Goal: Information Seeking & Learning: Learn about a topic

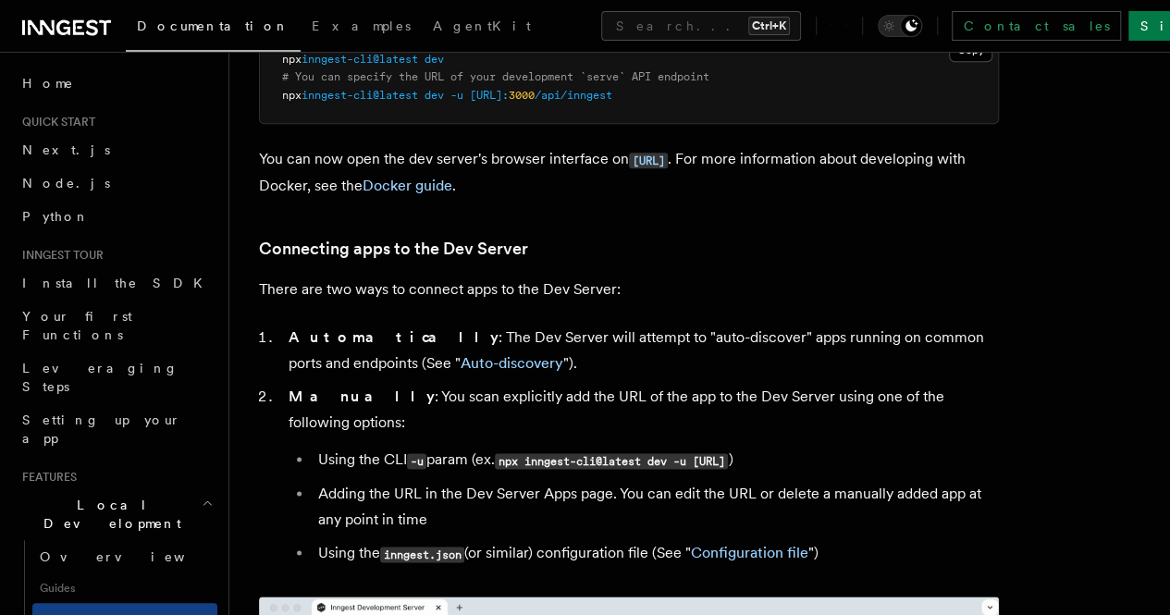
scroll to position [756, 0]
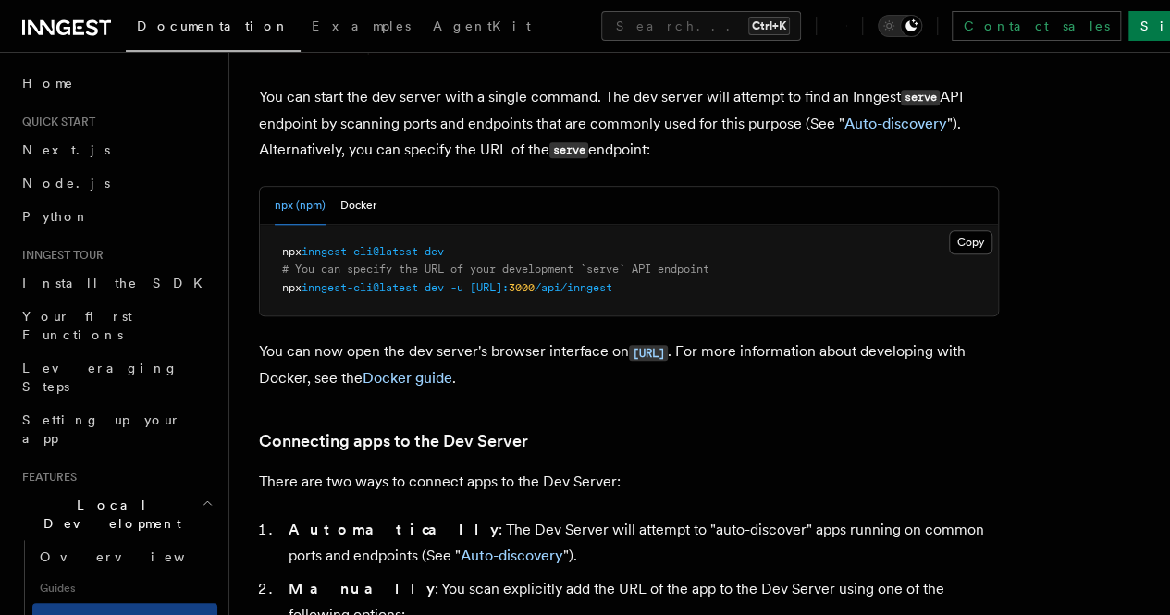
click at [486, 225] on pre "npx inngest-cli@latest dev # You can specify the URL of your development `serve…" at bounding box center [629, 271] width 738 height 92
drag, startPoint x: 376, startPoint y: 219, endPoint x: 322, endPoint y: 211, distance: 54.3
click at [322, 245] on code "npx inngest-cli@latest dev # You can specify the URL of your development `serve…" at bounding box center [495, 269] width 427 height 49
click at [271, 225] on pre "npx inngest-cli@latest dev # You can specify the URL of your development `serve…" at bounding box center [629, 271] width 738 height 92
click at [300, 225] on pre "npx inngest-cli@latest dev # You can specify the URL of your development `serve…" at bounding box center [629, 271] width 738 height 92
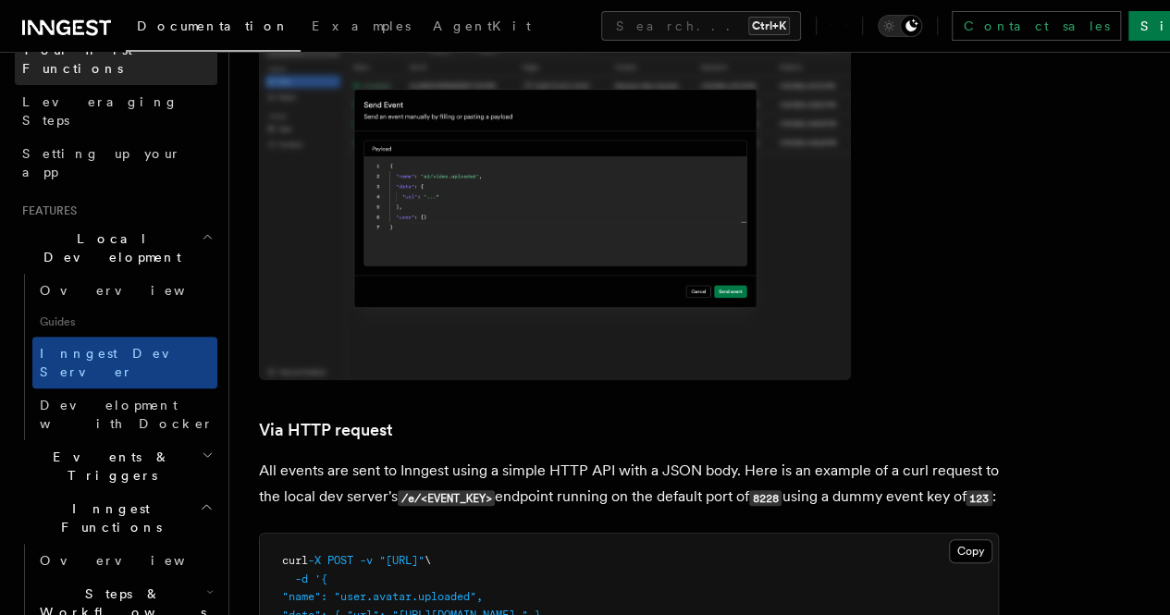
scroll to position [267, 0]
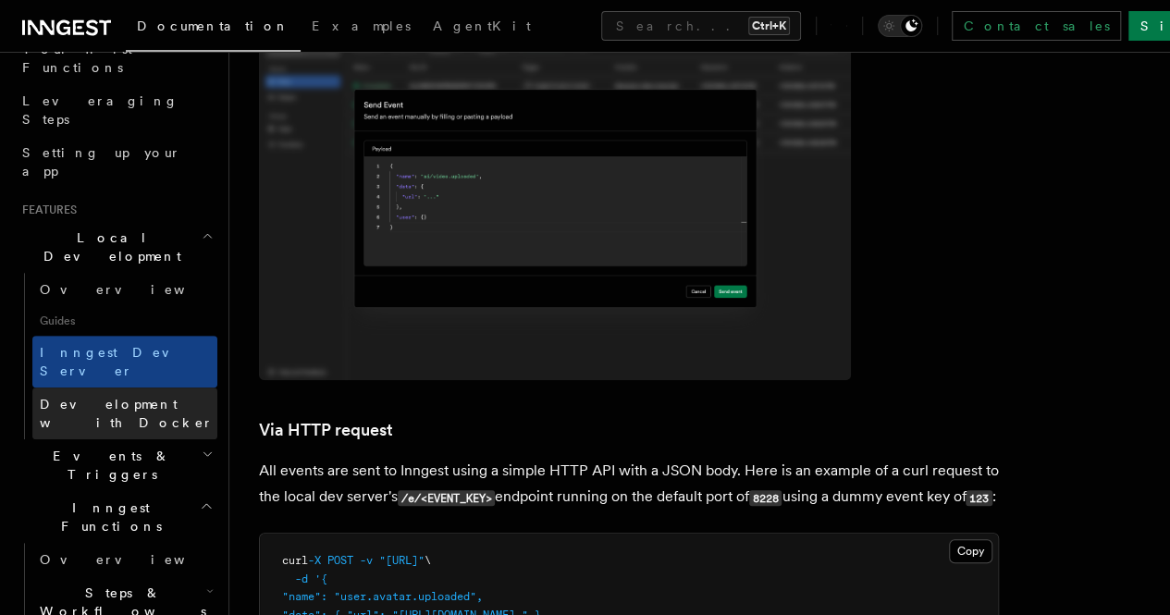
click at [137, 397] on span "Development with Docker" at bounding box center [127, 413] width 174 height 33
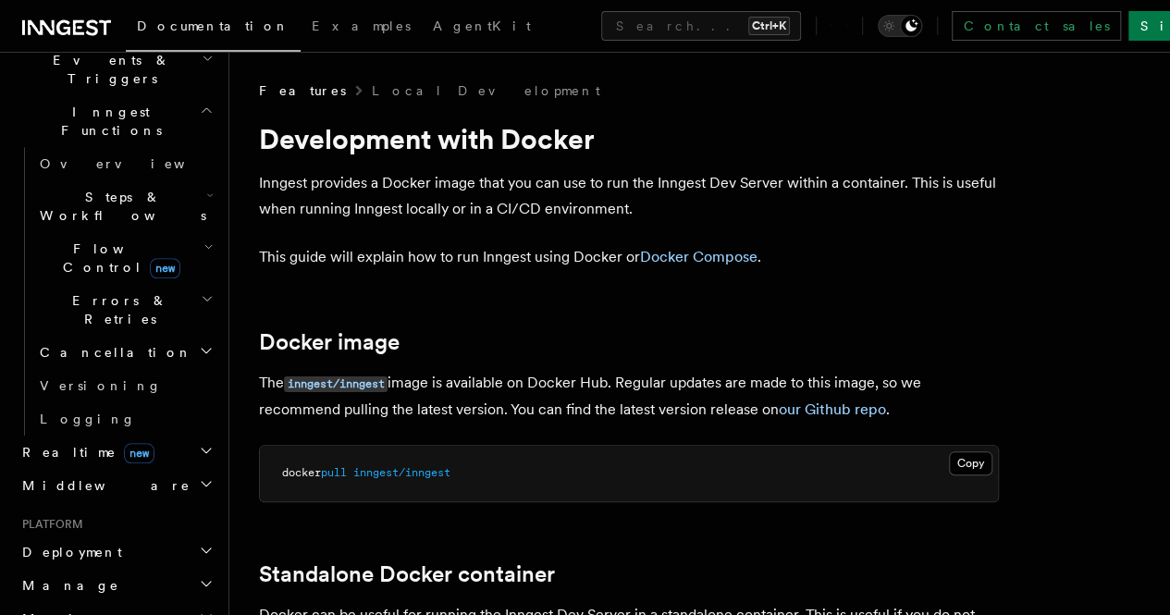
scroll to position [664, 0]
click at [142, 535] on h2 "Deployment" at bounding box center [116, 551] width 203 height 33
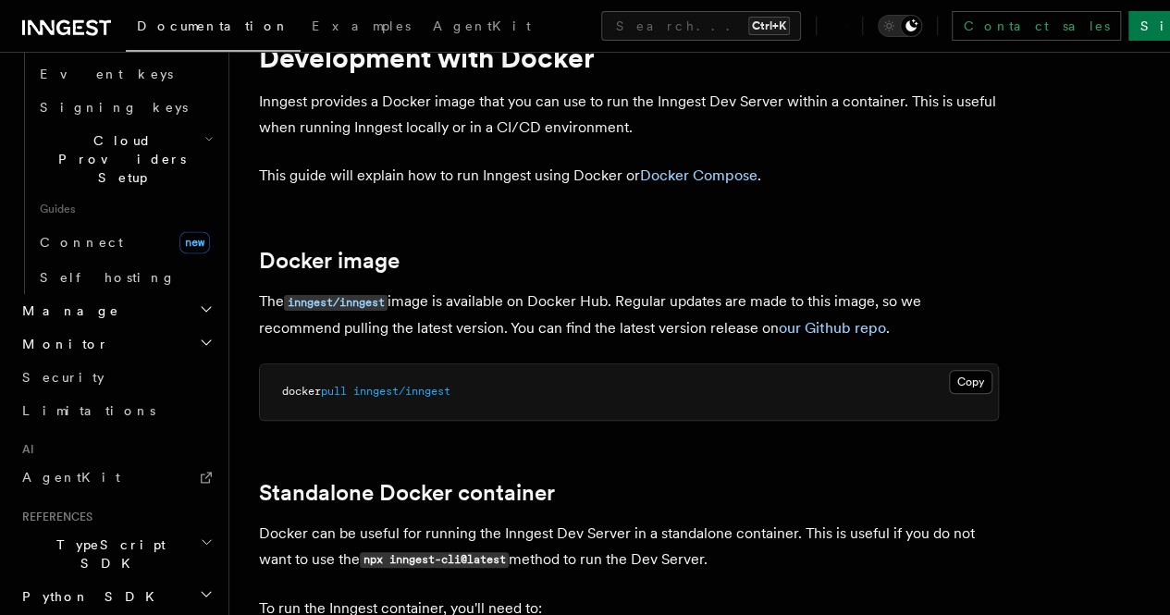
scroll to position [83, 0]
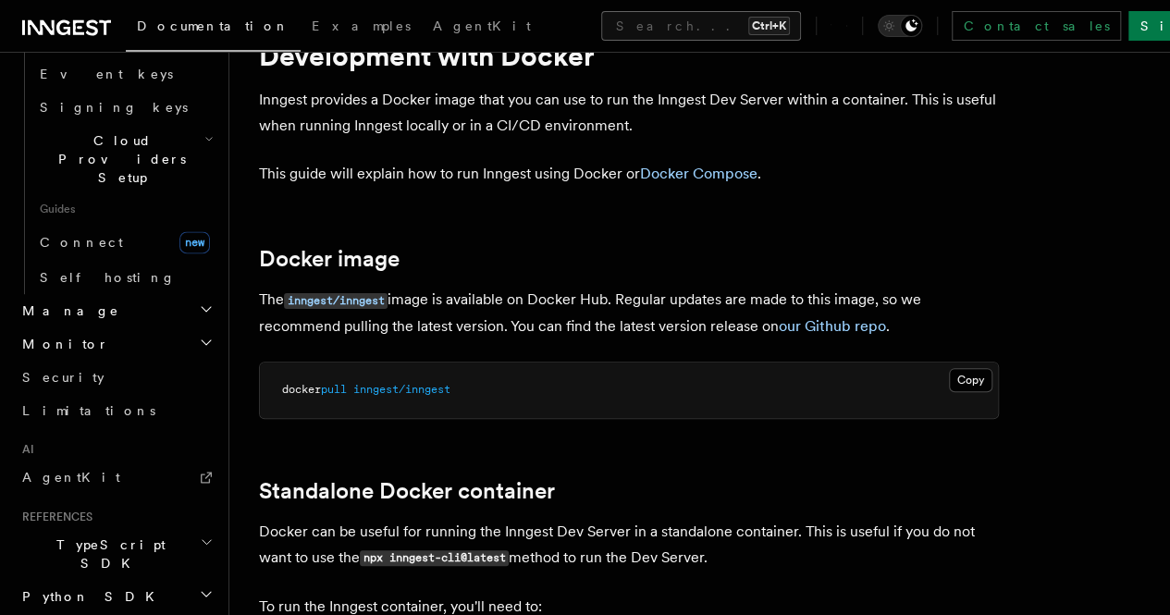
click at [651, 25] on button "Search... Ctrl+K" at bounding box center [701, 26] width 200 height 30
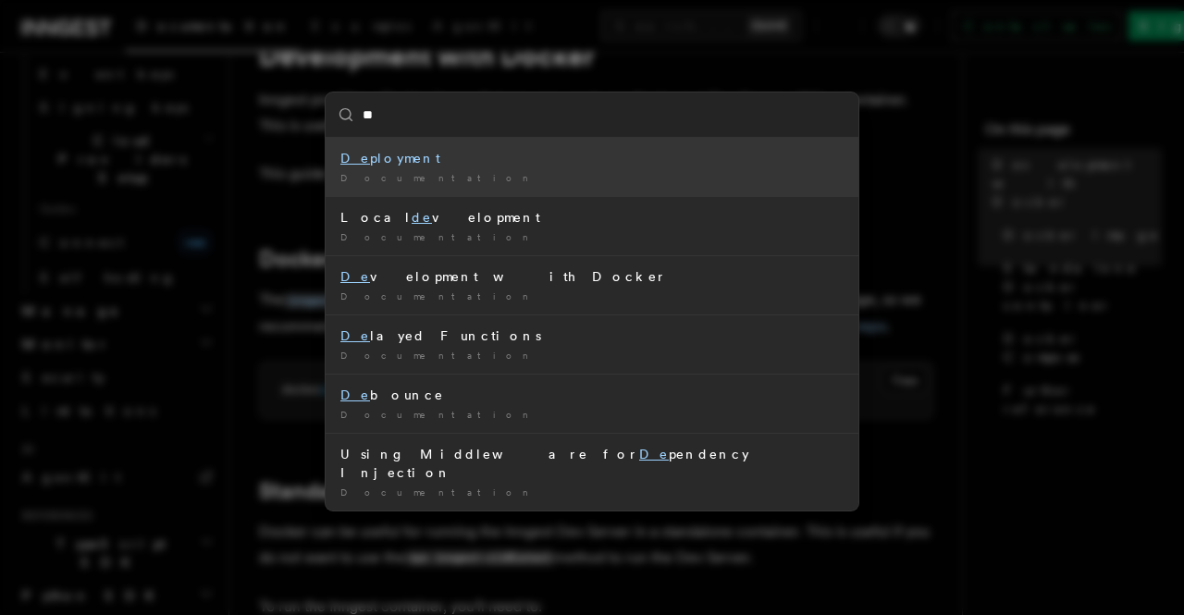
type input "*"
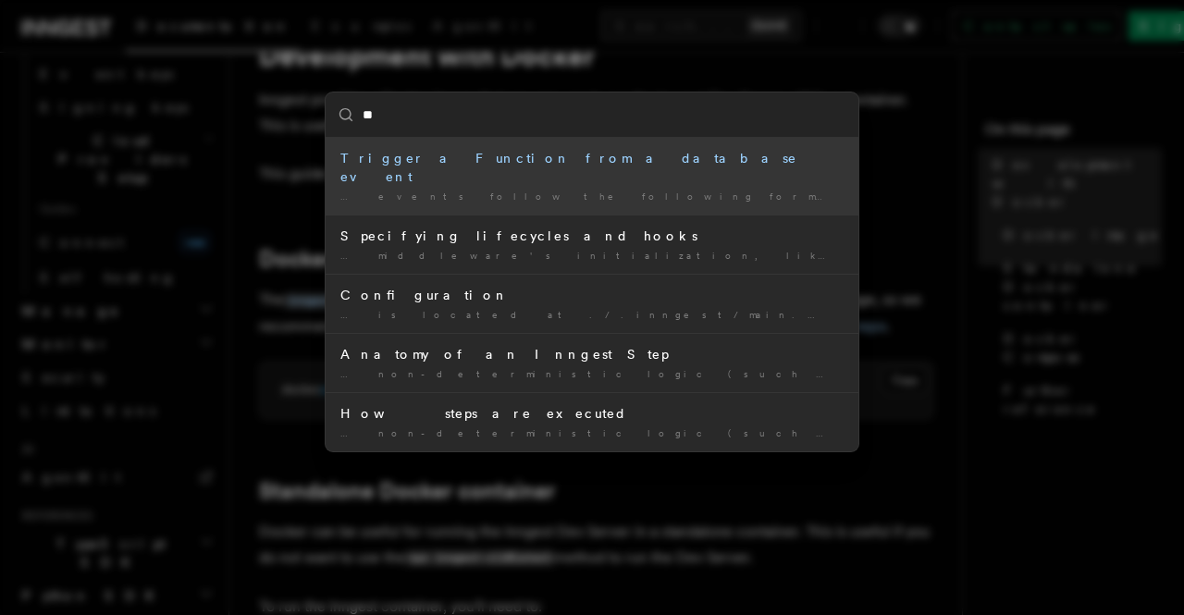
type input "*"
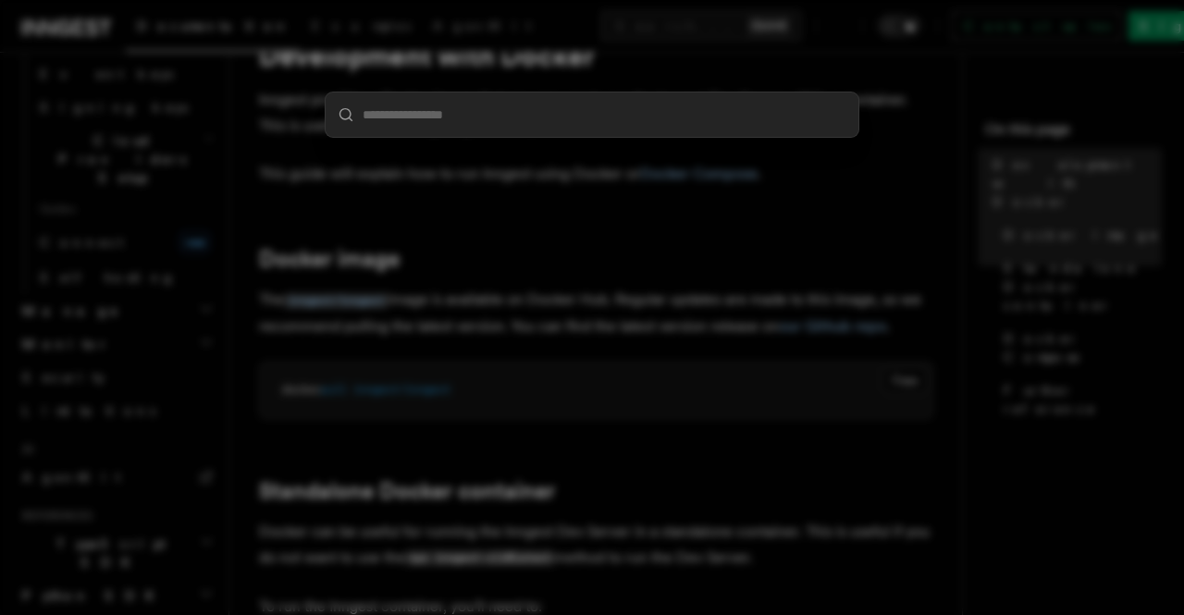
type input "*"
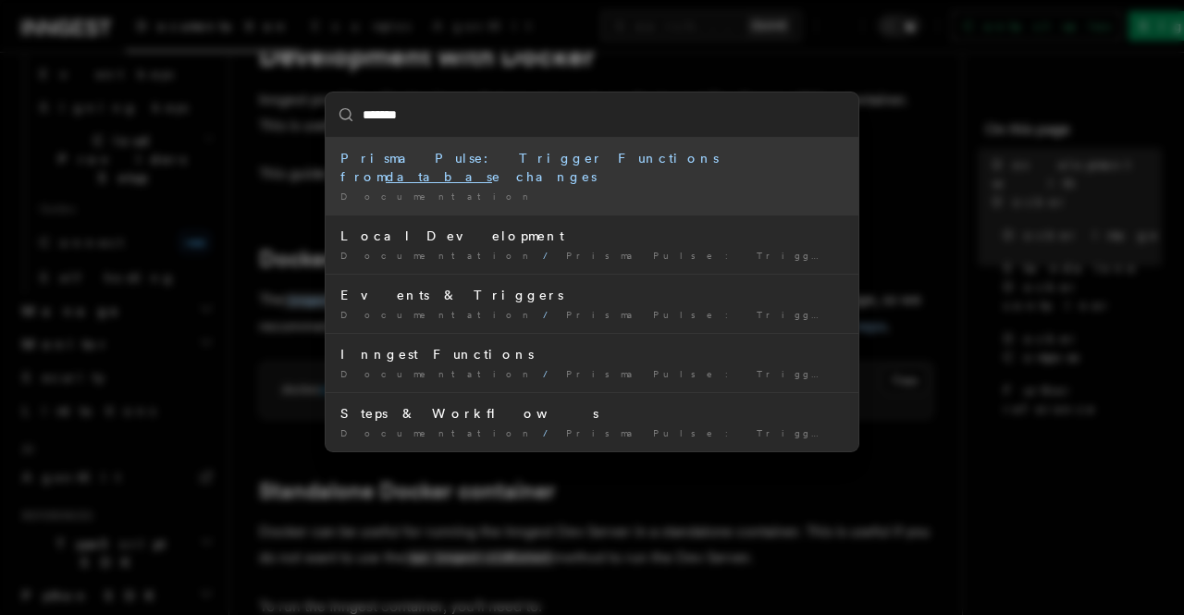
type input "********"
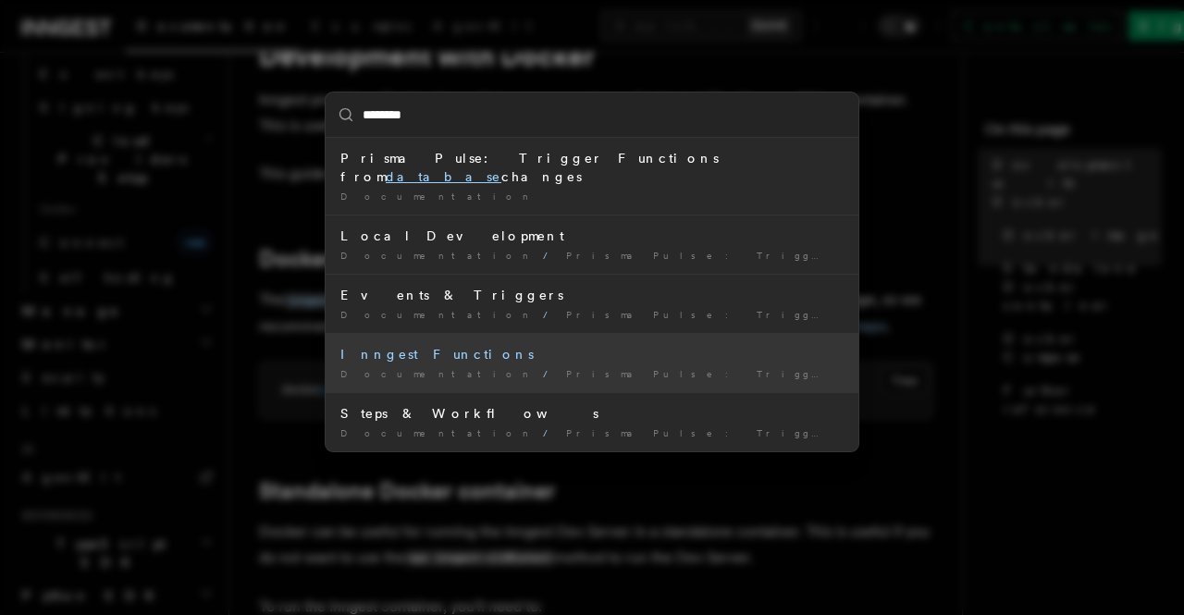
click at [419, 345] on div "Inngest Functions" at bounding box center [591, 354] width 503 height 19
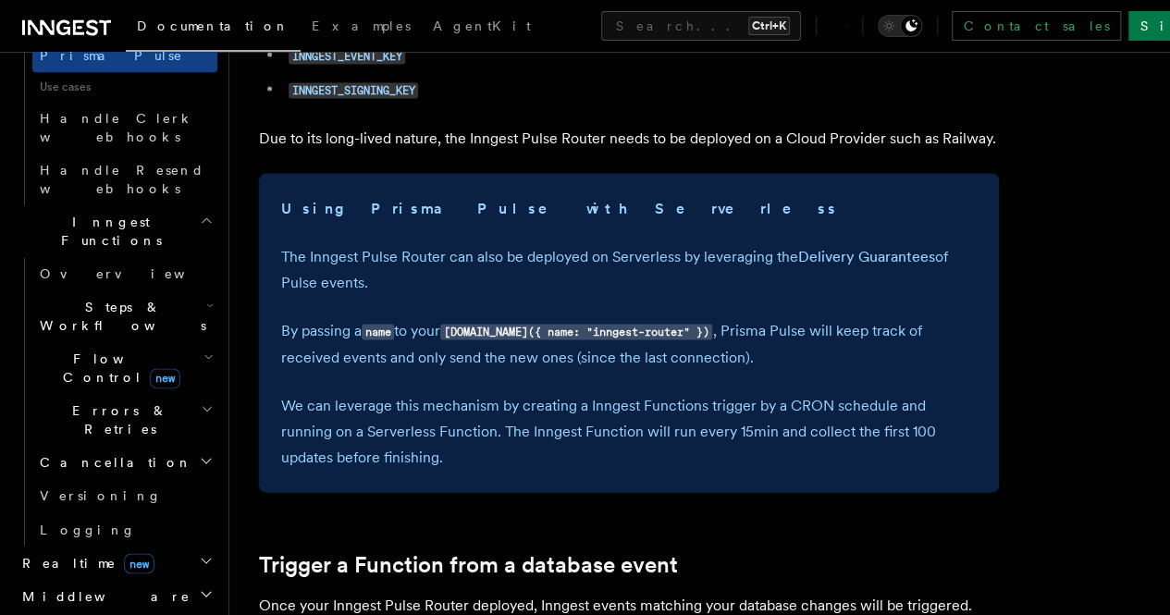
scroll to position [1713, 0]
